Goal: Information Seeking & Learning: Learn about a topic

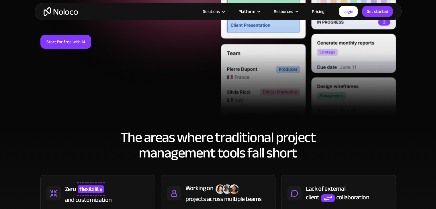
scroll to position [229, 0]
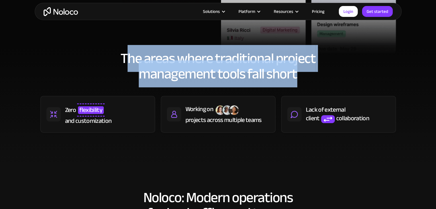
drag, startPoint x: 126, startPoint y: 57, endPoint x: 300, endPoint y: 75, distance: 174.7
click at [300, 75] on h2 "The areas where traditional project management tools fall short" at bounding box center [217, 66] width 355 height 31
click at [275, 76] on h2 "The areas where traditional project management tools fall short" at bounding box center [217, 66] width 355 height 31
drag, startPoint x: 283, startPoint y: 75, endPoint x: 103, endPoint y: 57, distance: 181.3
click at [103, 57] on h2 "The areas where traditional project management tools fall short" at bounding box center [217, 66] width 355 height 31
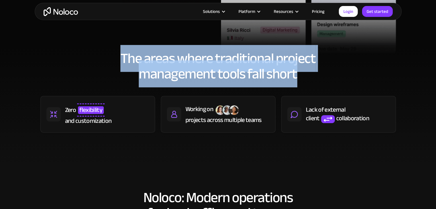
click at [231, 70] on h2 "The areas where traditional project management tools fall short" at bounding box center [217, 66] width 355 height 31
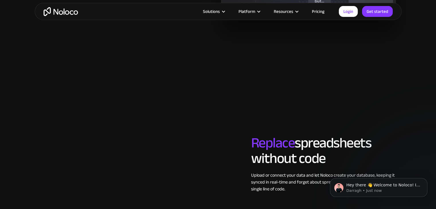
scroll to position [659, 0]
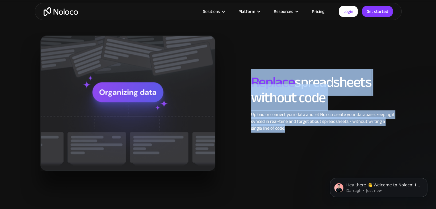
drag, startPoint x: 252, startPoint y: 79, endPoint x: 276, endPoint y: 128, distance: 54.4
click at [276, 128] on div "Replace spreadsheets without code Upload or connect your data and let Noloco cr…" at bounding box center [323, 102] width 150 height 57
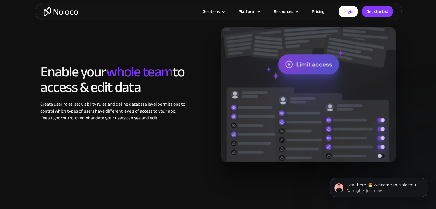
scroll to position [916, 0]
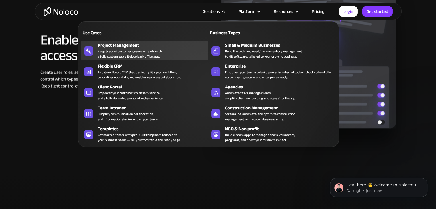
click at [127, 50] on div "Keep track of customers, users, or leads with a fully customizable Noloco back …" at bounding box center [130, 54] width 64 height 10
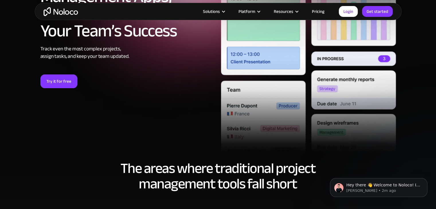
scroll to position [172, 0]
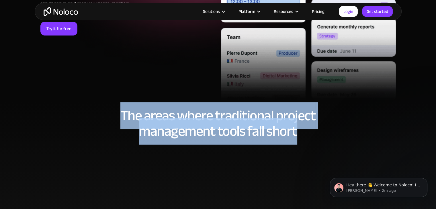
drag, startPoint x: 121, startPoint y: 110, endPoint x: 299, endPoint y: 133, distance: 179.5
click at [299, 133] on h2 "The areas where traditional project management tools fall short" at bounding box center [217, 123] width 355 height 31
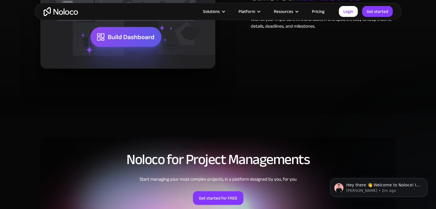
scroll to position [1231, 0]
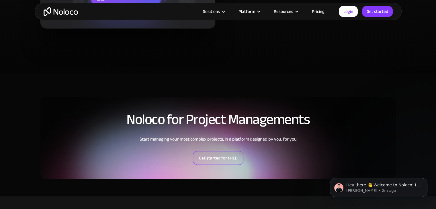
click at [213, 161] on link "Get started for FREE" at bounding box center [218, 158] width 50 height 14
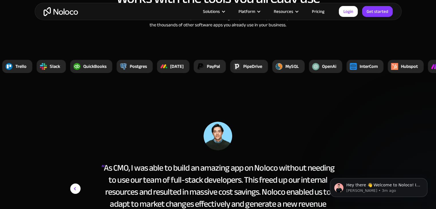
scroll to position [2176, 0]
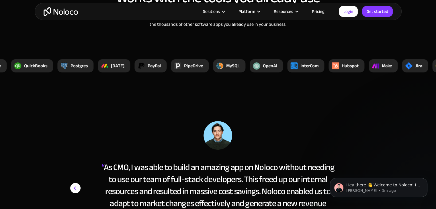
click at [318, 13] on link "Pricing" at bounding box center [317, 11] width 27 height 7
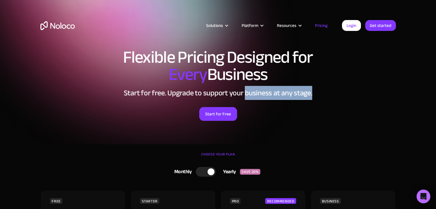
drag, startPoint x: 282, startPoint y: 94, endPoint x: 314, endPoint y: 94, distance: 31.8
click at [314, 94] on h2 "Start for free. Upgrade to support your business at any stage." at bounding box center [217, 93] width 355 height 9
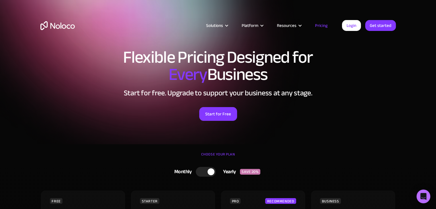
click at [314, 99] on div "Flexible Pricing Designed for Every Business Start for free. Upgrade to support…" at bounding box center [218, 90] width 367 height 95
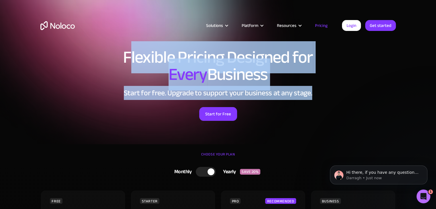
drag, startPoint x: 308, startPoint y: 96, endPoint x: 128, endPoint y: 59, distance: 183.6
click at [128, 59] on div "Flexible Pricing Designed for Every Business Start for free. Upgrade to support…" at bounding box center [218, 90] width 367 height 95
click at [154, 63] on h1 "Flexible Pricing Designed for Every Business" at bounding box center [217, 66] width 355 height 34
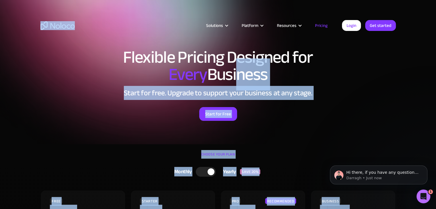
drag, startPoint x: 121, startPoint y: 51, endPoint x: 238, endPoint y: 77, distance: 120.2
click at [271, 91] on h2 "Start for free. Upgrade to support your business at any stage." at bounding box center [217, 93] width 355 height 9
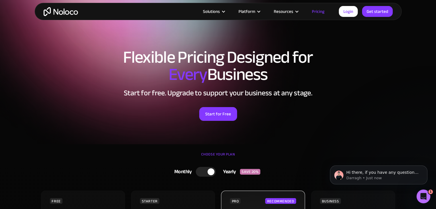
scroll to position [115, 0]
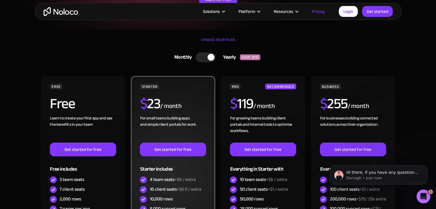
click at [154, 89] on div "STARTER" at bounding box center [149, 87] width 19 height 6
drag, startPoint x: 141, startPoint y: 85, endPoint x: 156, endPoint y: 87, distance: 15.1
click at [156, 87] on div "STARTER" at bounding box center [149, 87] width 19 height 6
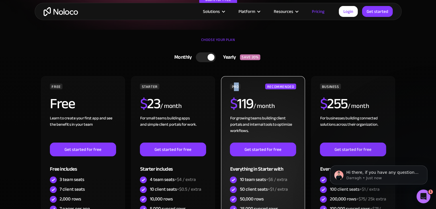
drag, startPoint x: 233, startPoint y: 86, endPoint x: 304, endPoint y: 88, distance: 70.7
click at [241, 87] on div "PRO RECOMMENDED" at bounding box center [263, 87] width 66 height 6
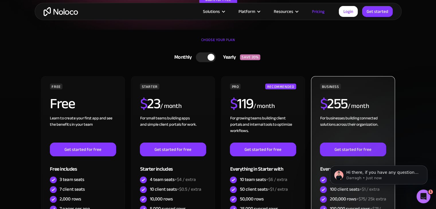
click at [326, 87] on div "BUSINESS" at bounding box center [330, 87] width 21 height 6
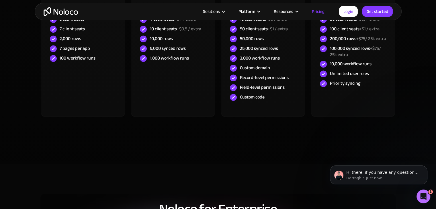
scroll to position [401, 0]
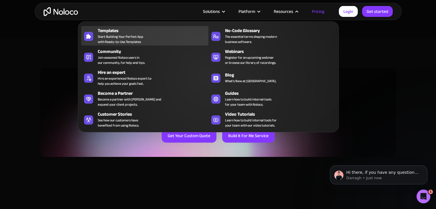
click at [141, 36] on span "Start Building Your Perfect App with Ready-to-Use Templates" at bounding box center [121, 39] width 46 height 10
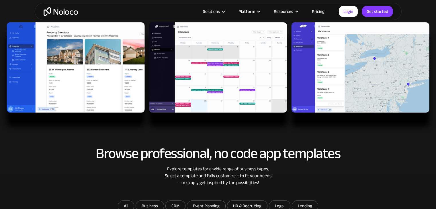
scroll to position [286, 0]
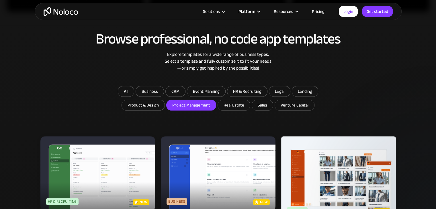
click at [163, 96] on input "Project Management" at bounding box center [150, 91] width 28 height 10
checkbox input "true"
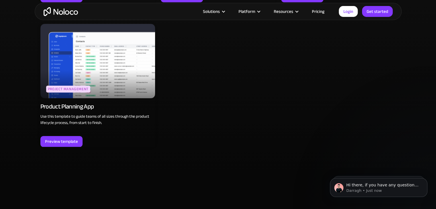
scroll to position [544, 0]
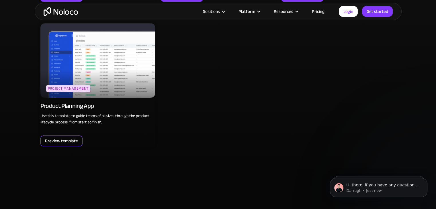
click at [64, 141] on div "Preview template" at bounding box center [61, 140] width 33 height 7
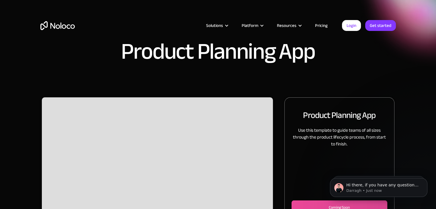
click at [277, 55] on h1 "Product Planning App" at bounding box center [218, 51] width 194 height 23
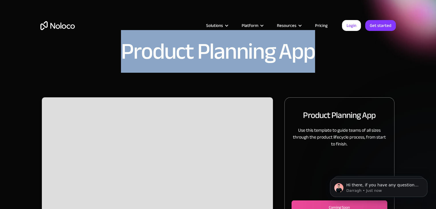
drag, startPoint x: 315, startPoint y: 54, endPoint x: 119, endPoint y: 57, distance: 195.9
click at [119, 57] on div "Product Planning App" at bounding box center [217, 54] width 355 height 29
click at [129, 57] on h1 "Product Planning App" at bounding box center [218, 51] width 194 height 23
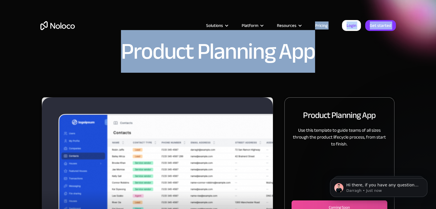
drag, startPoint x: 122, startPoint y: 51, endPoint x: 324, endPoint y: 58, distance: 201.4
click at [310, 54] on h1 "Product Planning App" at bounding box center [218, 51] width 194 height 23
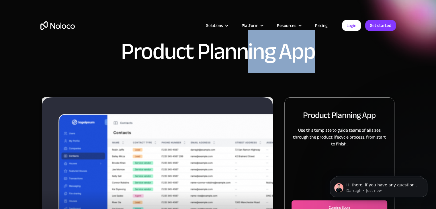
drag, startPoint x: 316, startPoint y: 55, endPoint x: 246, endPoint y: 60, distance: 69.8
click at [246, 60] on div "Product Planning App" at bounding box center [217, 54] width 355 height 29
click at [275, 56] on h1 "Product Planning App" at bounding box center [218, 51] width 194 height 23
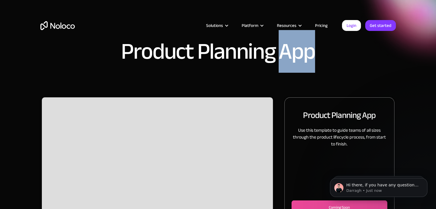
drag, startPoint x: 282, startPoint y: 54, endPoint x: 310, endPoint y: 54, distance: 27.5
click at [310, 54] on h1 "Product Planning App" at bounding box center [218, 51] width 194 height 23
click at [297, 60] on h1 "Product Planning App" at bounding box center [218, 51] width 194 height 23
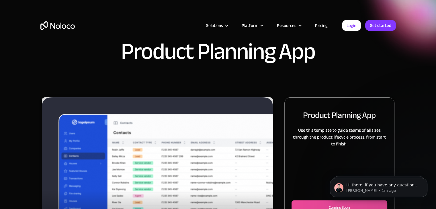
click at [297, 60] on h1 "Product Planning App" at bounding box center [218, 51] width 194 height 23
click at [296, 60] on h1 "Product Planning App" at bounding box center [218, 51] width 194 height 23
click at [296, 59] on h1 "Product Planning App" at bounding box center [218, 51] width 194 height 23
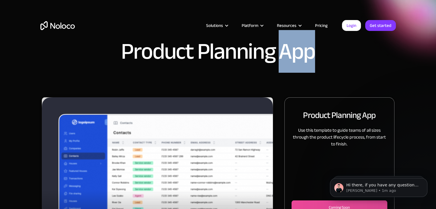
click at [296, 59] on h1 "Product Planning App" at bounding box center [218, 51] width 194 height 23
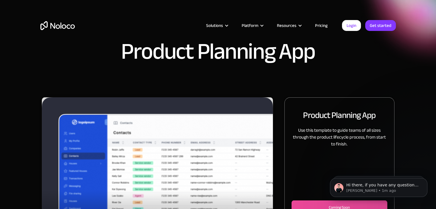
click at [121, 47] on div "Solutions Use Cases Business Types Project Management Keep track of customers, …" at bounding box center [218, 31] width 367 height 34
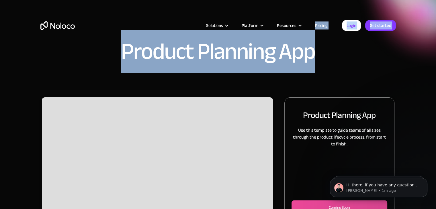
drag, startPoint x: 123, startPoint y: 50, endPoint x: 310, endPoint y: 61, distance: 187.9
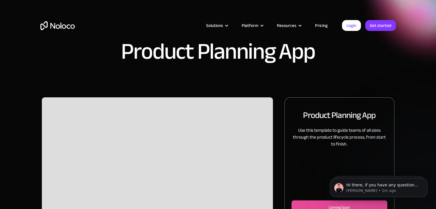
click at [305, 51] on div "Solutions Use Cases Business Types Project Management Keep track of customers, …" at bounding box center [218, 27] width 436 height 54
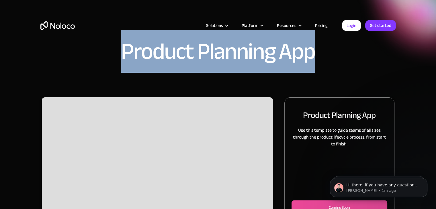
drag, startPoint x: 122, startPoint y: 56, endPoint x: 312, endPoint y: 55, distance: 189.3
click at [312, 55] on h1 "Product Planning App" at bounding box center [218, 51] width 194 height 23
drag, startPoint x: 313, startPoint y: 54, endPoint x: 111, endPoint y: 58, distance: 202.8
click at [111, 58] on div "Product Planning App" at bounding box center [217, 54] width 355 height 29
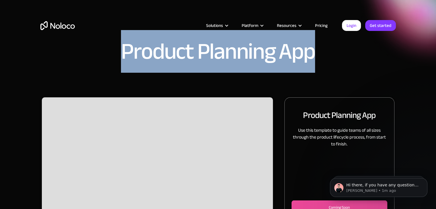
click at [124, 54] on h1 "Product Planning App" at bounding box center [218, 51] width 194 height 23
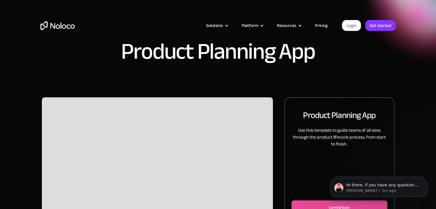
click at [168, 56] on h1 "Product Planning App" at bounding box center [218, 51] width 194 height 23
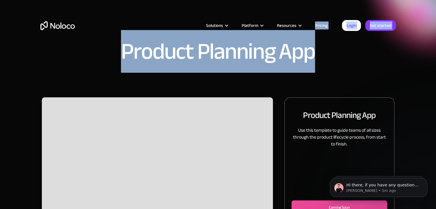
drag, startPoint x: 119, startPoint y: 53, endPoint x: 316, endPoint y: 54, distance: 197.3
click at [298, 54] on h1 "Product Planning App" at bounding box center [218, 51] width 194 height 23
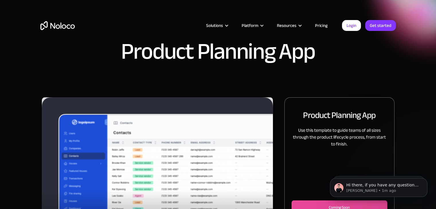
drag, startPoint x: 200, startPoint y: 53, endPoint x: 296, endPoint y: 53, distance: 95.6
click at [296, 53] on div "Solutions Use Cases Business Types Project Management Keep track of customers, …" at bounding box center [218, 27] width 436 height 54
click at [314, 52] on div "Solutions Use Cases Business Types Project Management Keep track of customers, …" at bounding box center [218, 27] width 436 height 54
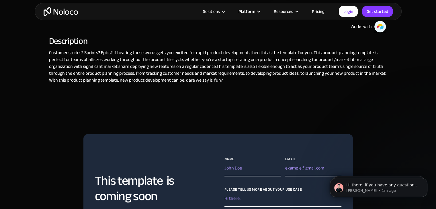
scroll to position [258, 0]
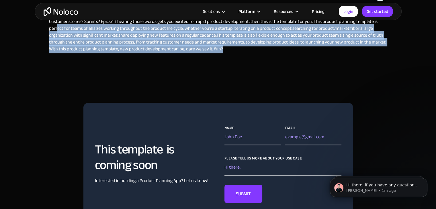
drag, startPoint x: 221, startPoint y: 49, endPoint x: 55, endPoint y: 30, distance: 166.9
click at [56, 27] on p "Customer stories? Sprints? Epics? If hearing those words gets you excited for r…" at bounding box center [218, 35] width 338 height 34
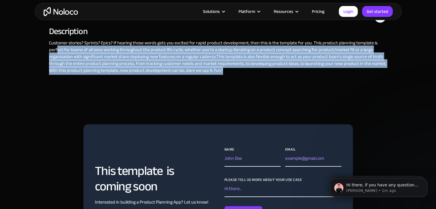
scroll to position [200, 0]
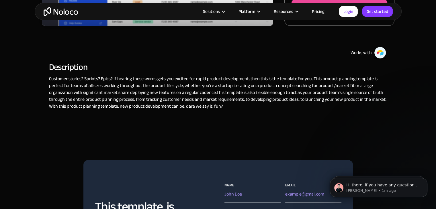
click at [61, 70] on h2 "Description" at bounding box center [218, 66] width 338 height 5
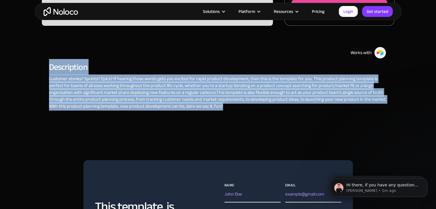
drag, startPoint x: 48, startPoint y: 67, endPoint x: 226, endPoint y: 107, distance: 181.5
click at [226, 107] on div "Description Customer stories? Sprints? Epics? If hearing those words gets you e…" at bounding box center [218, 87] width 338 height 57
click at [225, 90] on p "Customer stories? Sprints? Epics? If hearing those words gets you excited for r…" at bounding box center [218, 92] width 338 height 34
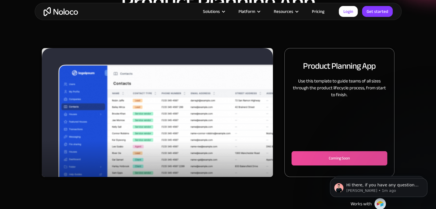
scroll to position [115, 0]
